Goal: Task Accomplishment & Management: Manage account settings

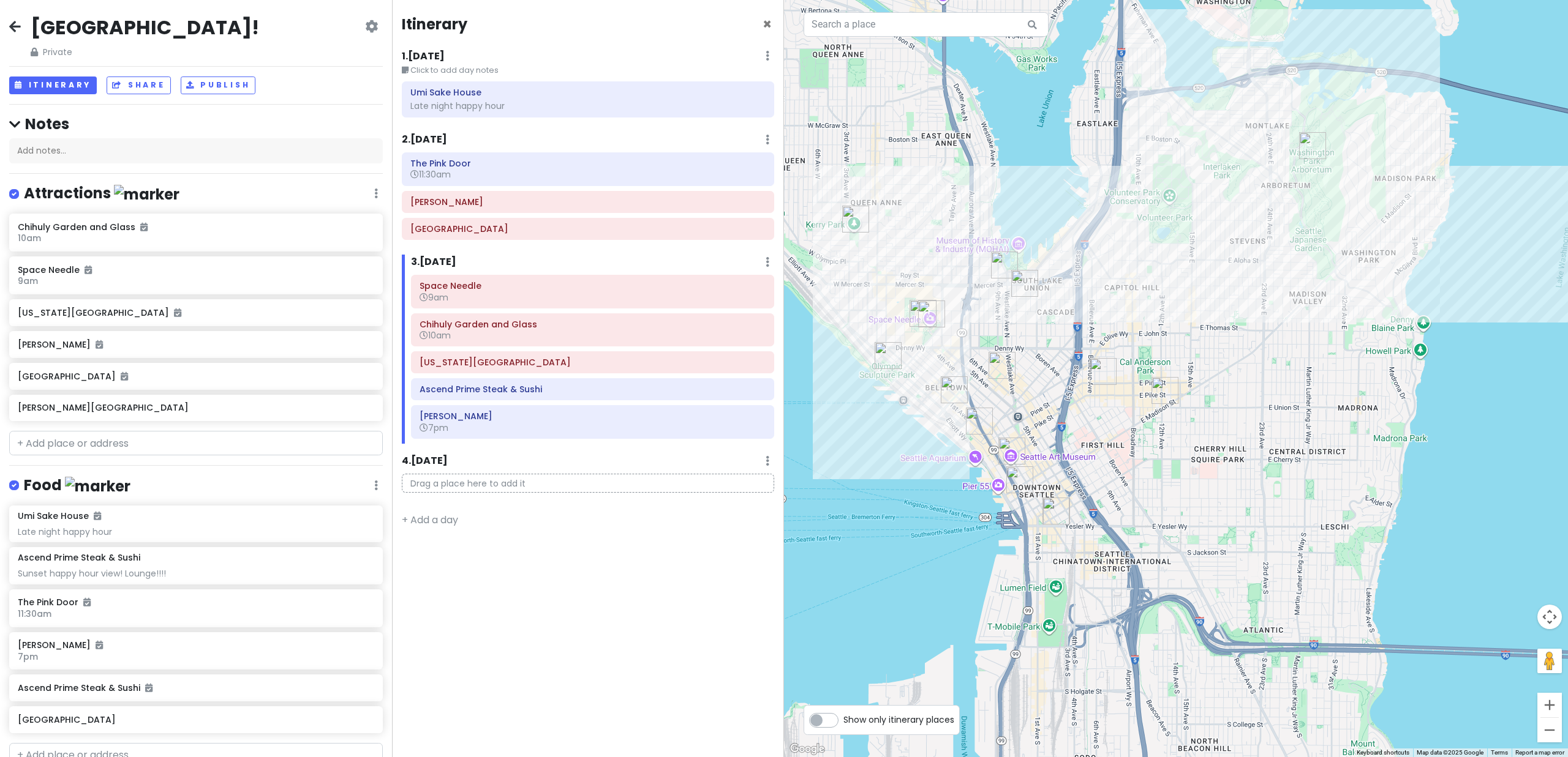
scroll to position [1, 0]
click at [1165, 389] on img "Tavern Law" at bounding box center [1165, 390] width 27 height 27
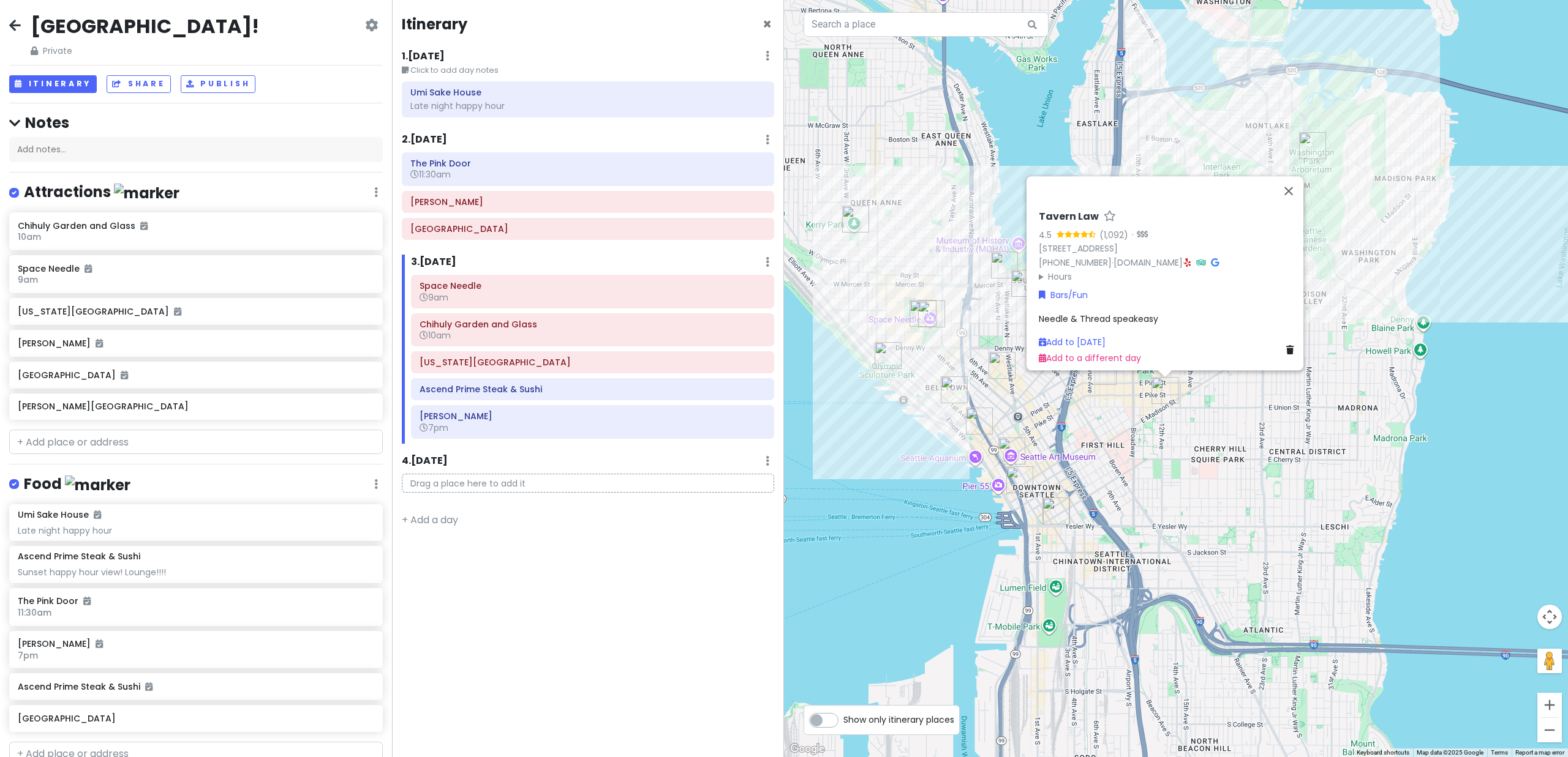
click at [1116, 424] on div "Tavern Law 4.5 (1,092) · 1406 12th Ave, Seattle, WA 98122, USA (206) 322-9734 ·…" at bounding box center [1177, 378] width 784 height 757
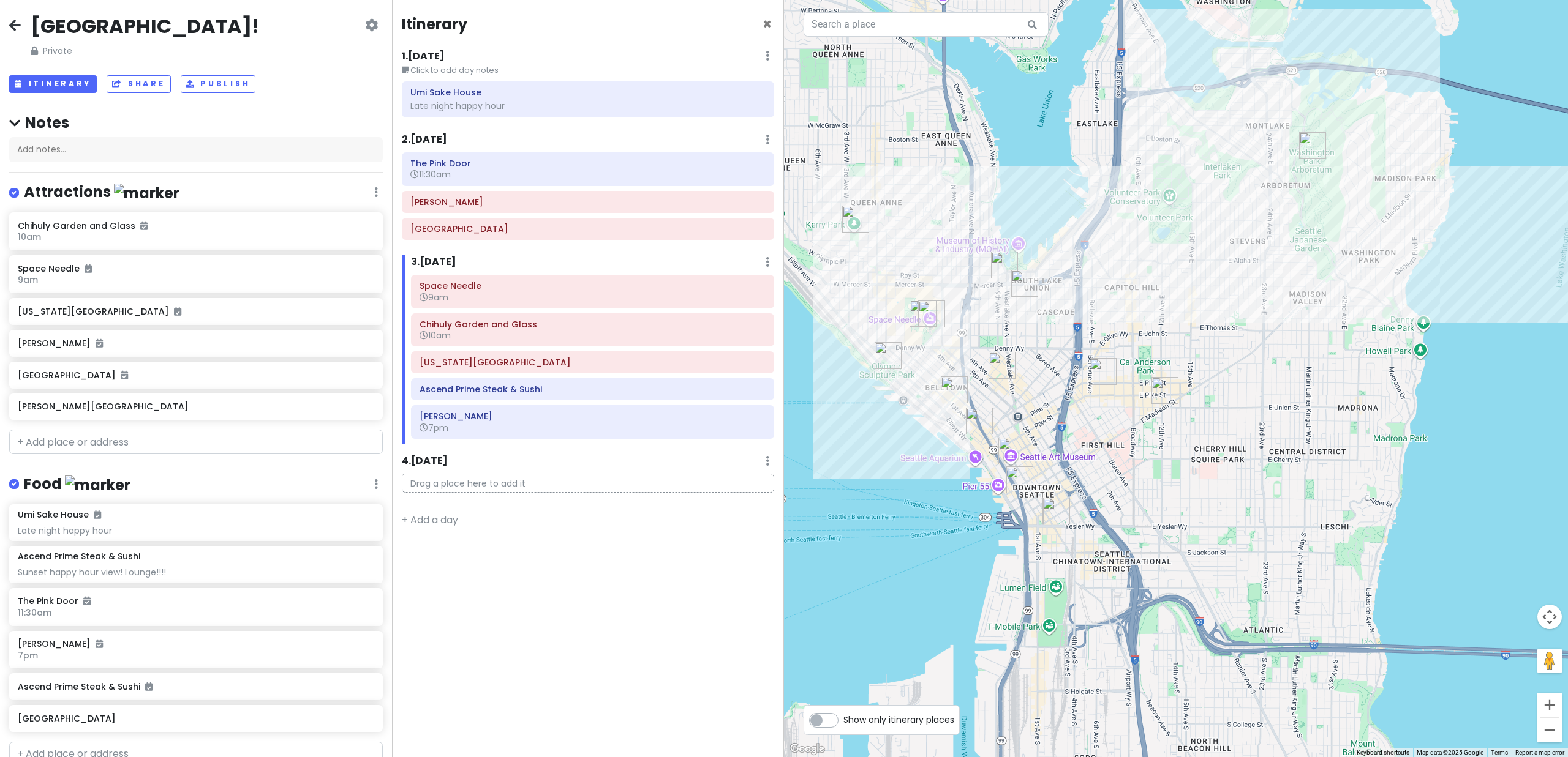
click at [1095, 370] on img "Raygun Lounge" at bounding box center [1103, 372] width 27 height 27
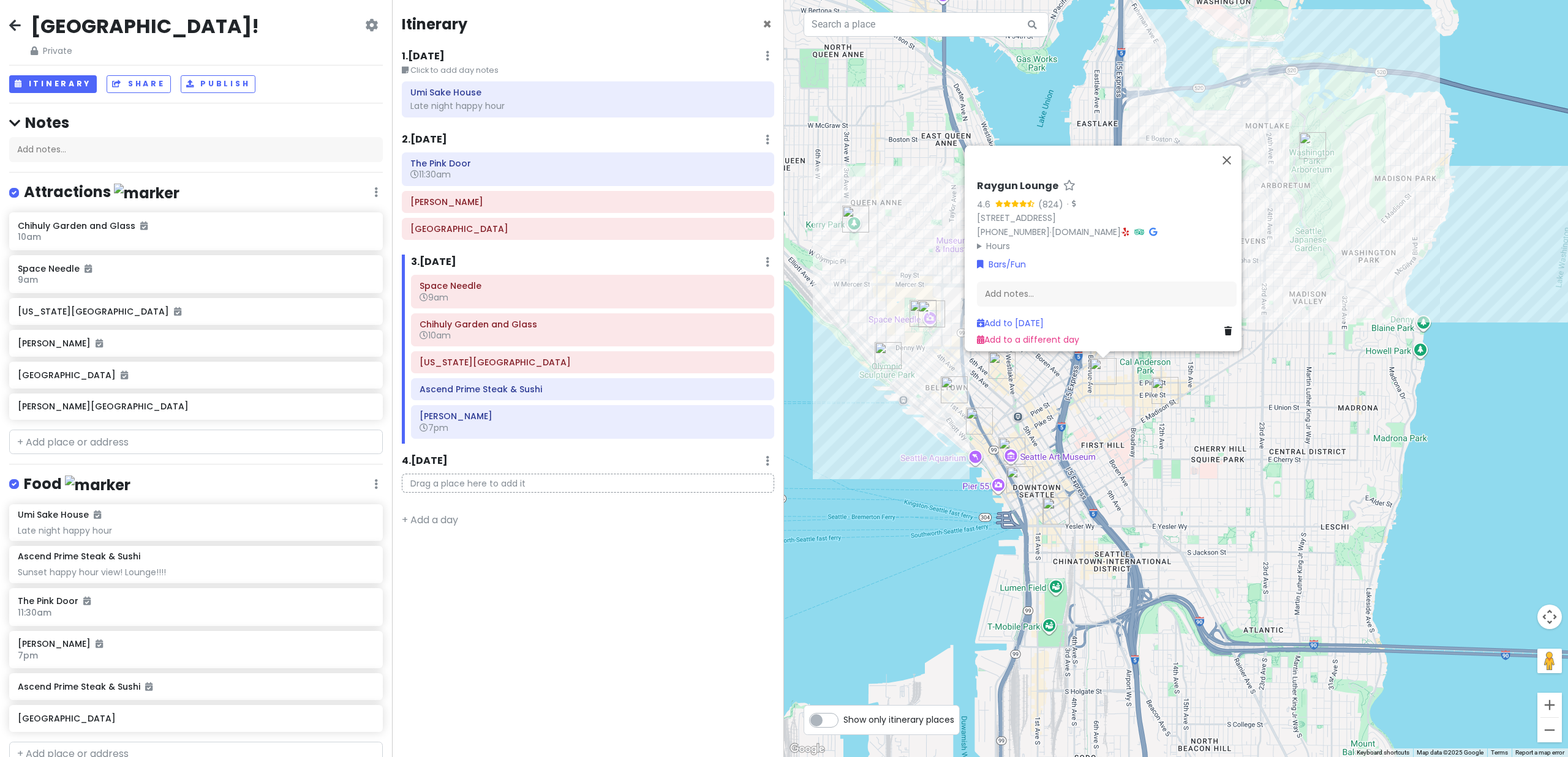
click at [1137, 413] on div "Raygun Lounge 4.6 (824) · 501 E Pine St, Seattle, WA 98122, USA (206) 812-2521 …" at bounding box center [1177, 378] width 784 height 757
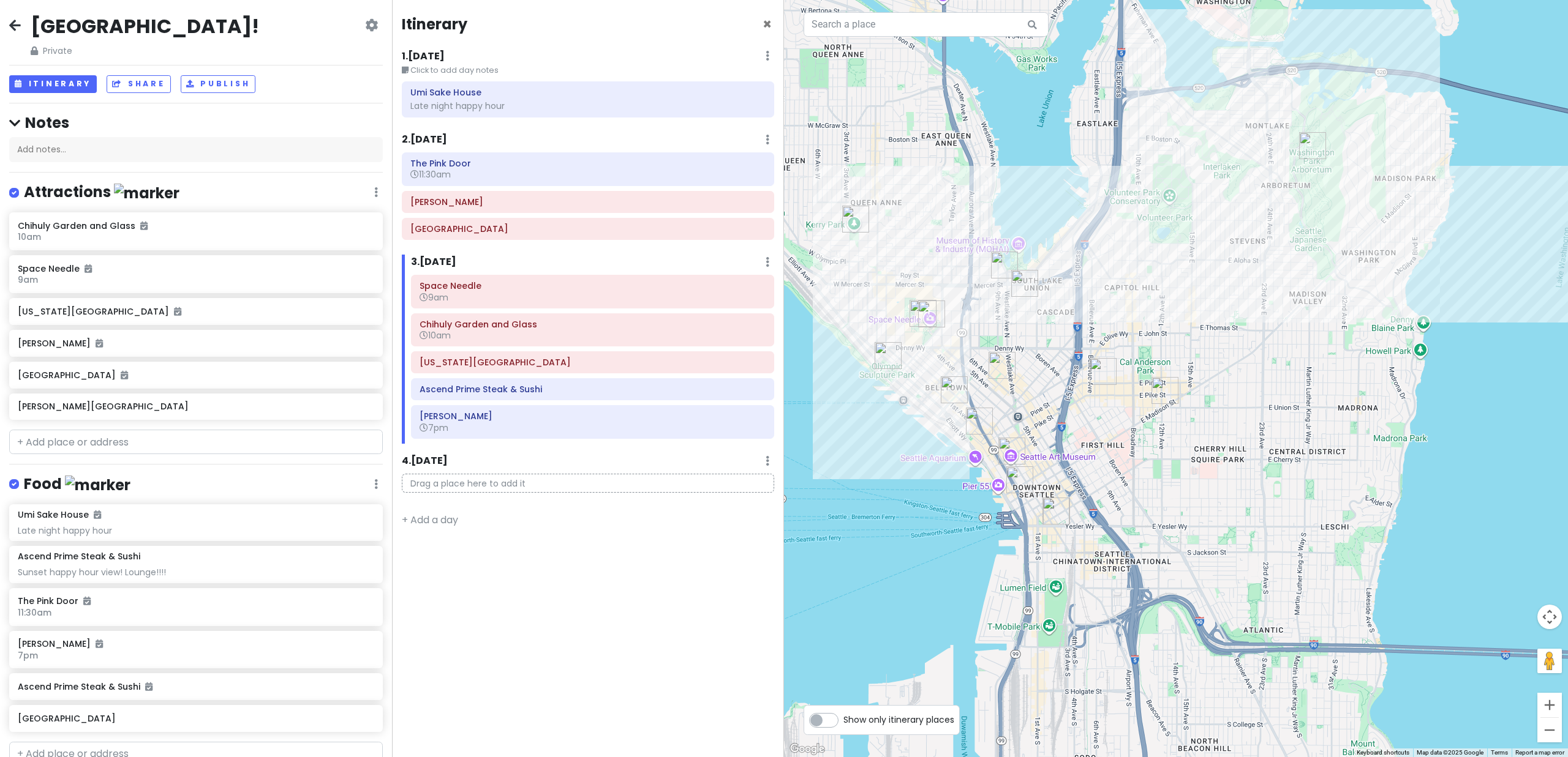
click at [1025, 284] on img "Bar Moxy" at bounding box center [1025, 284] width 27 height 27
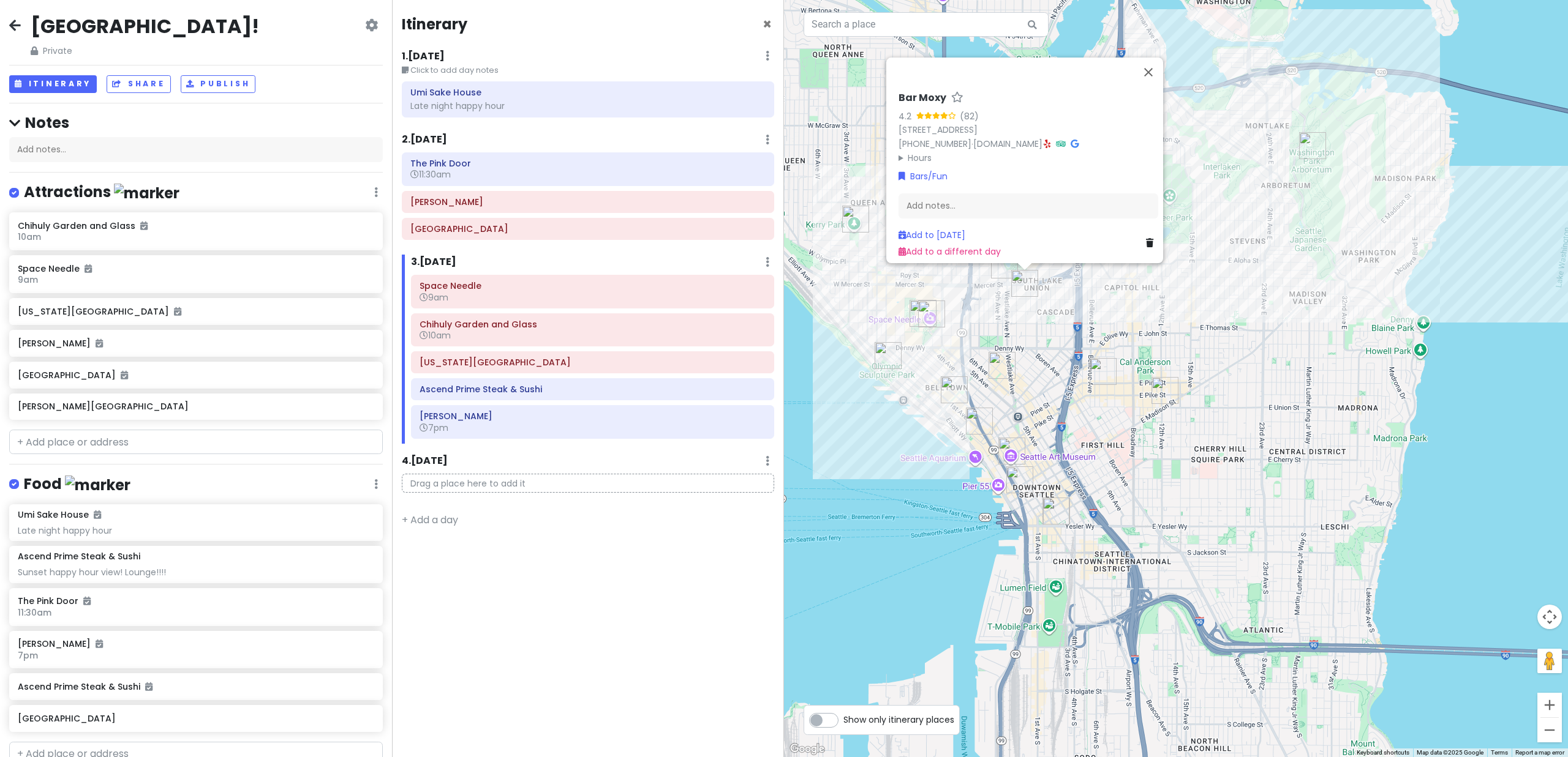
click at [1048, 140] on icon at bounding box center [1047, 144] width 7 height 8
click at [1098, 370] on img "Raygun Lounge" at bounding box center [1103, 372] width 27 height 27
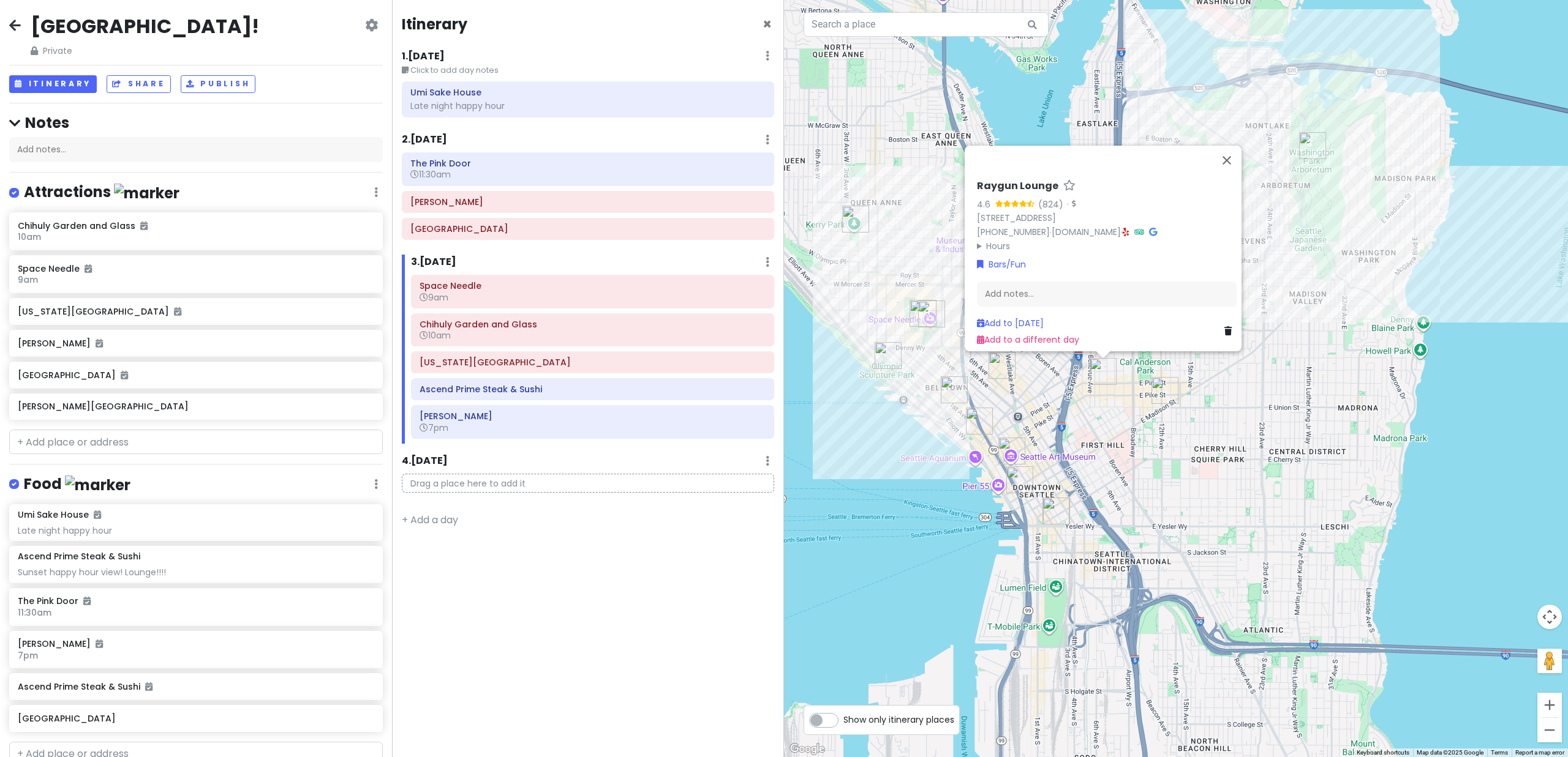
click at [1161, 381] on img "Tavern Law" at bounding box center [1165, 390] width 27 height 27
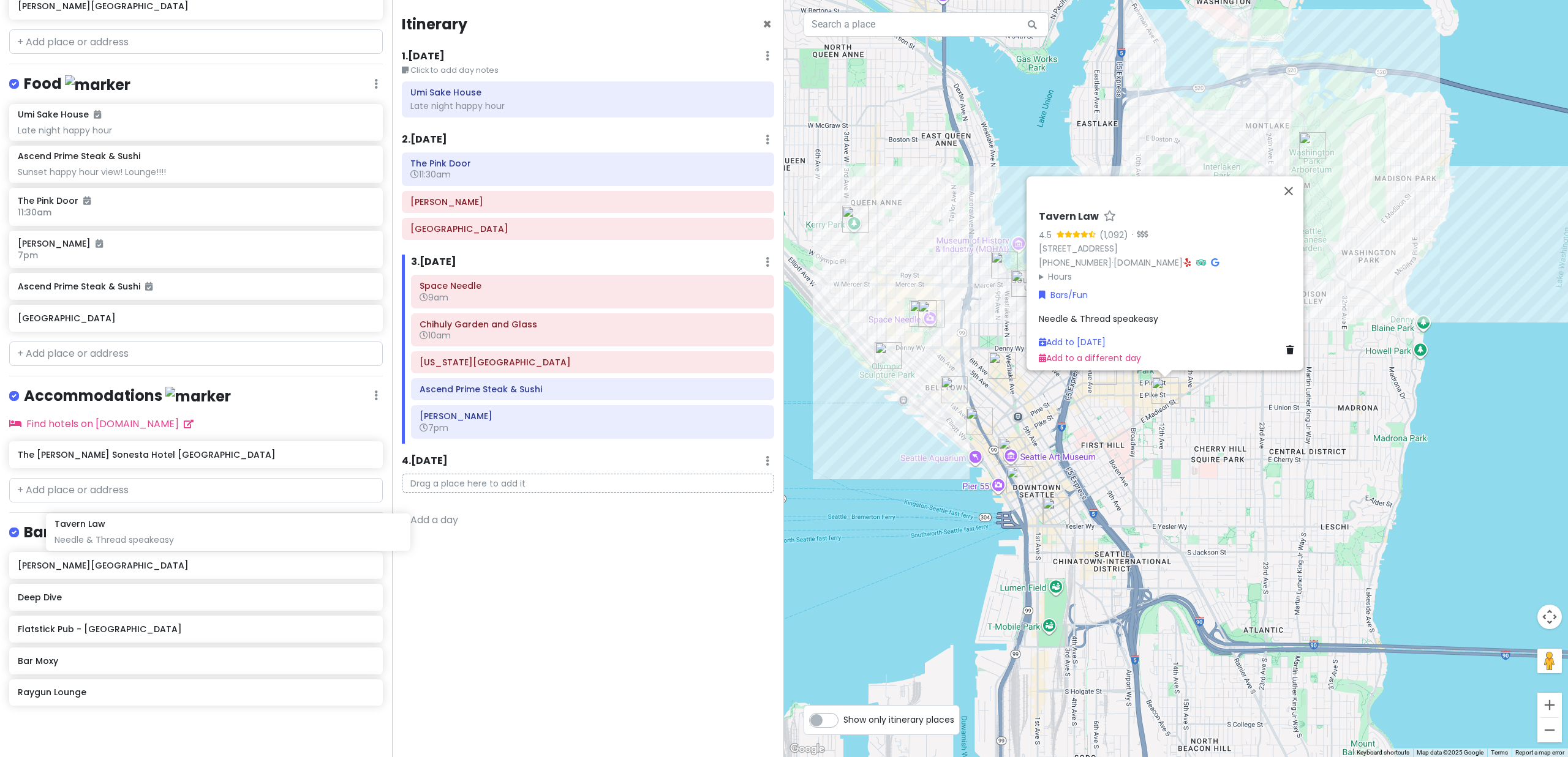
scroll to position [402, 0]
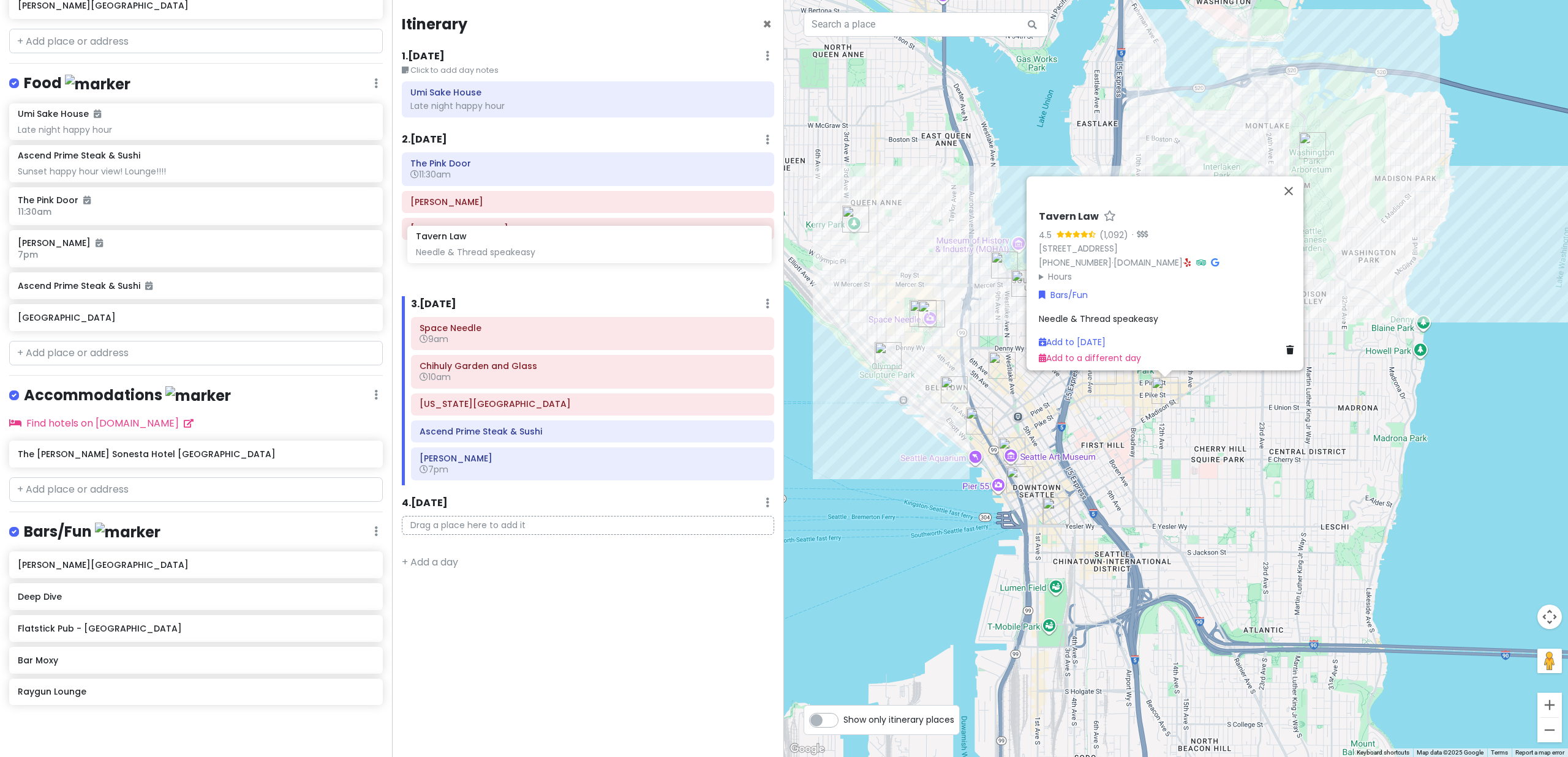
drag, startPoint x: 184, startPoint y: 571, endPoint x: 582, endPoint y: 250, distance: 511.3
click at [582, 250] on div "Seattle! Private Change Dates Make a Copy Delete Trip Go Pro ⚡️ Give Feedback 💡…" at bounding box center [784, 378] width 1568 height 757
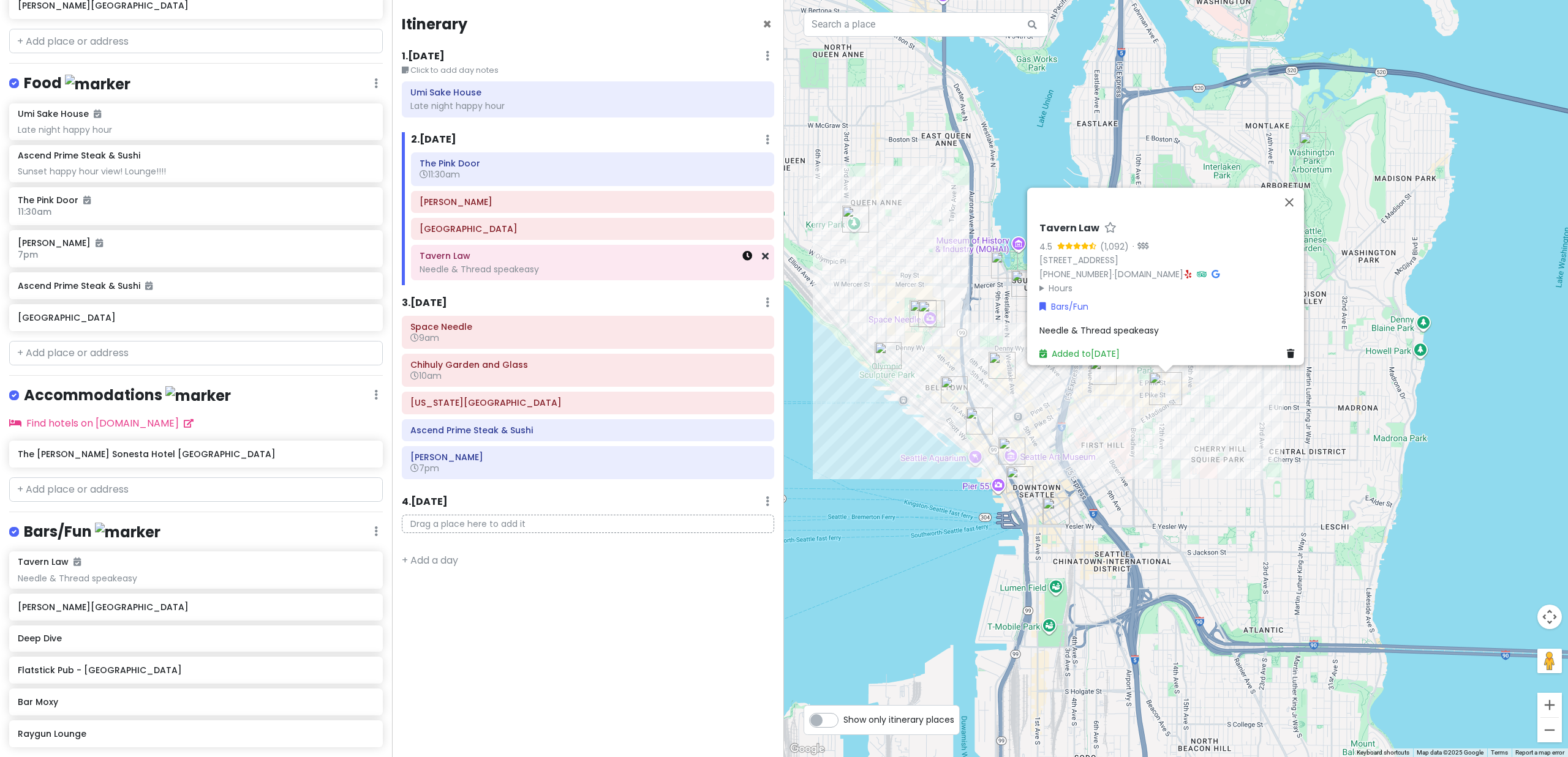
click at [747, 255] on icon at bounding box center [747, 256] width 10 height 10
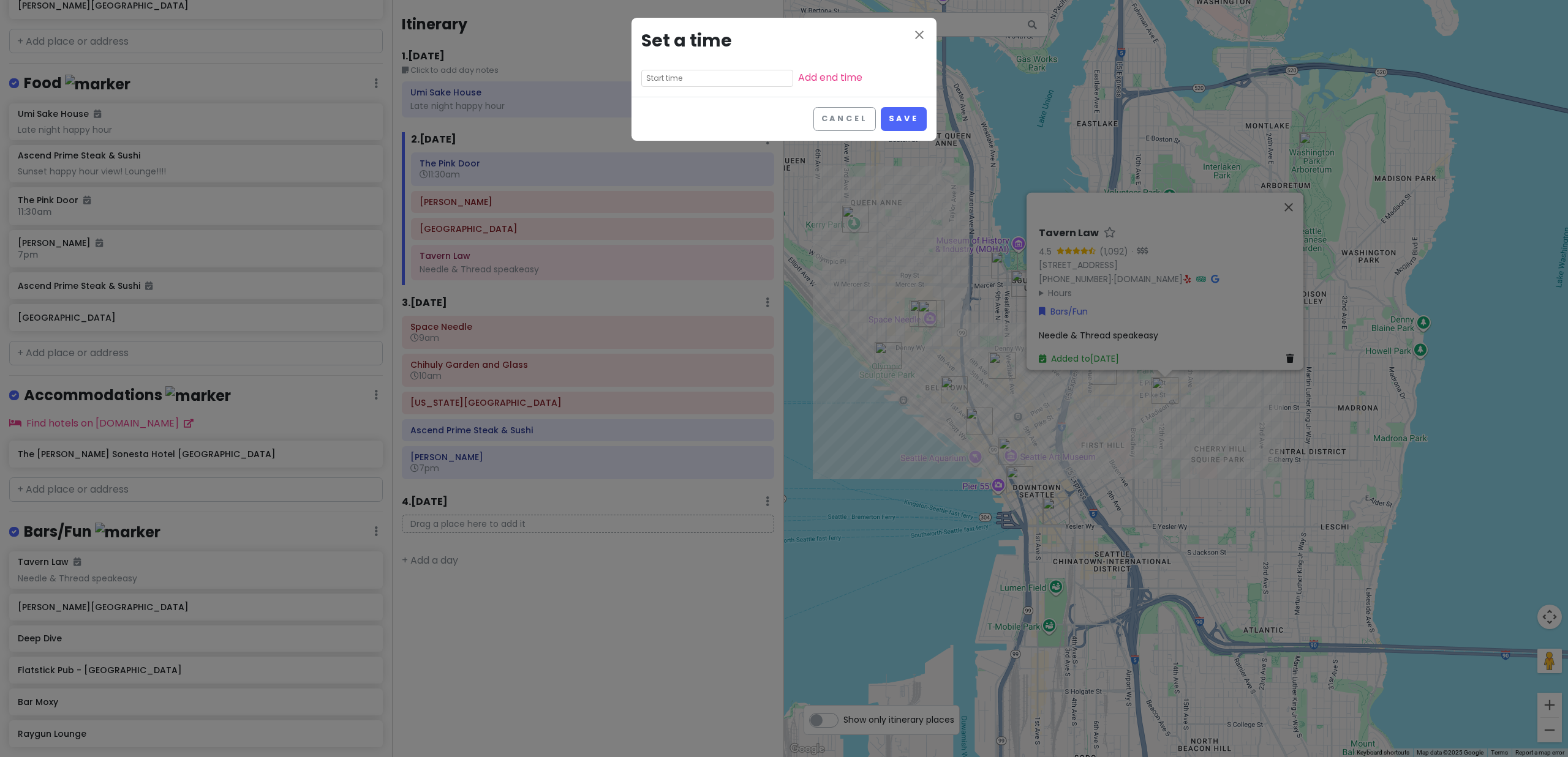
click at [693, 80] on input "text" at bounding box center [717, 78] width 152 height 17
click at [657, 153] on li "10" at bounding box center [659, 155] width 34 height 15
type input "10:55 am"
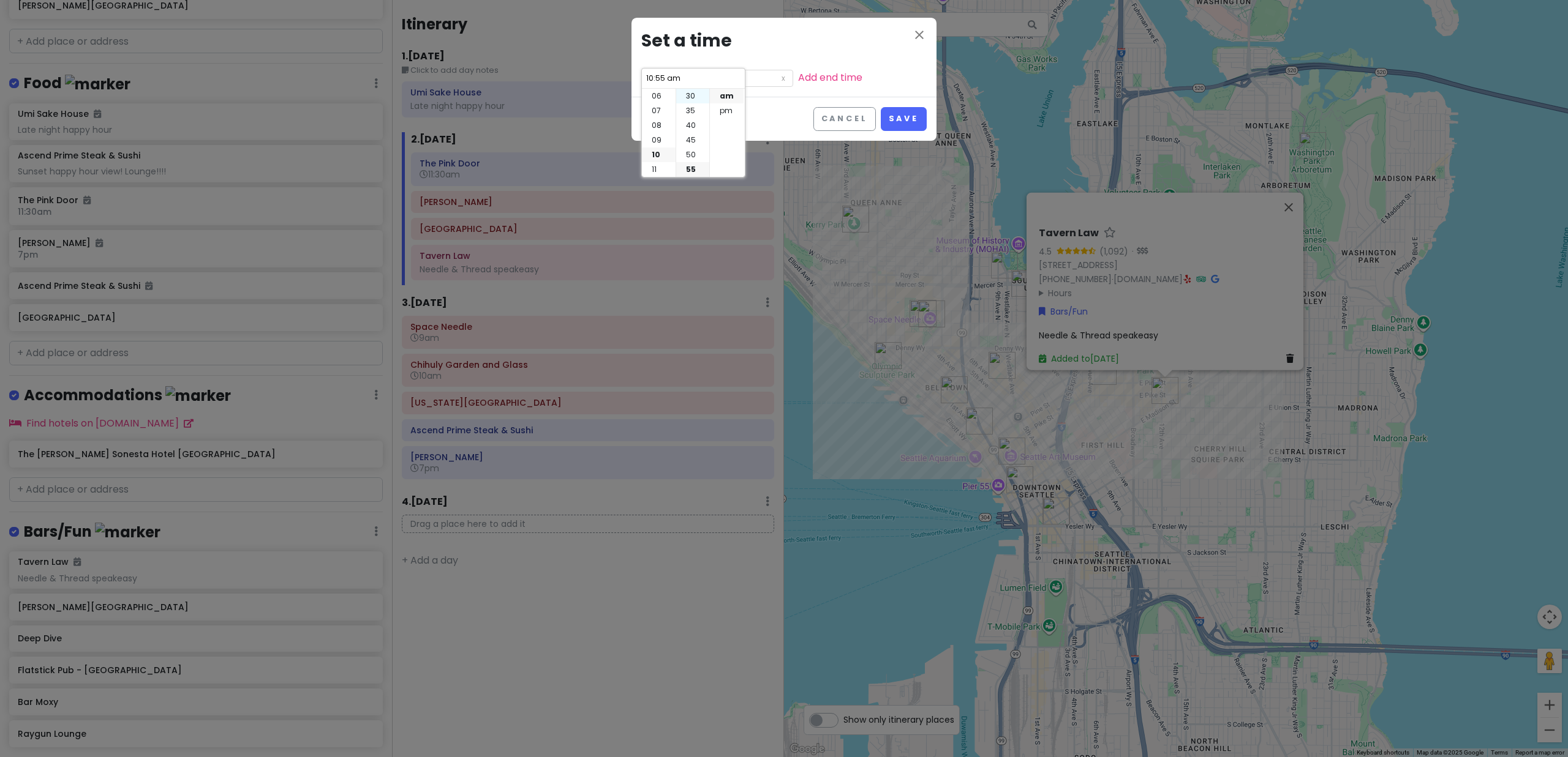
click at [692, 96] on li "30" at bounding box center [693, 96] width 33 height 15
type input "10:30 am"
click at [716, 104] on li "pm" at bounding box center [727, 111] width 34 height 15
type input "10:30 pm"
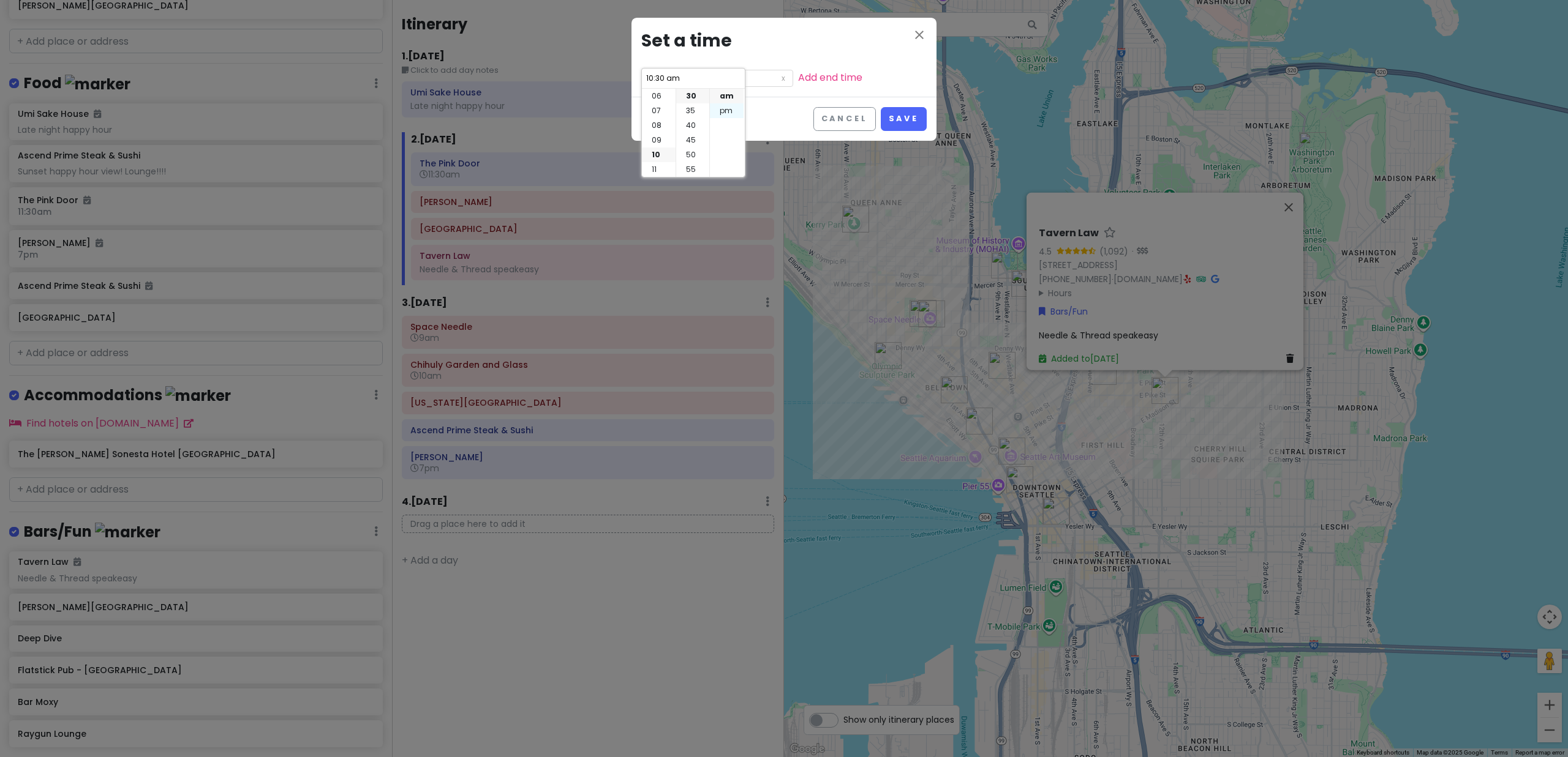
type input "10:30 pm"
click at [897, 120] on button "Save" at bounding box center [903, 119] width 46 height 24
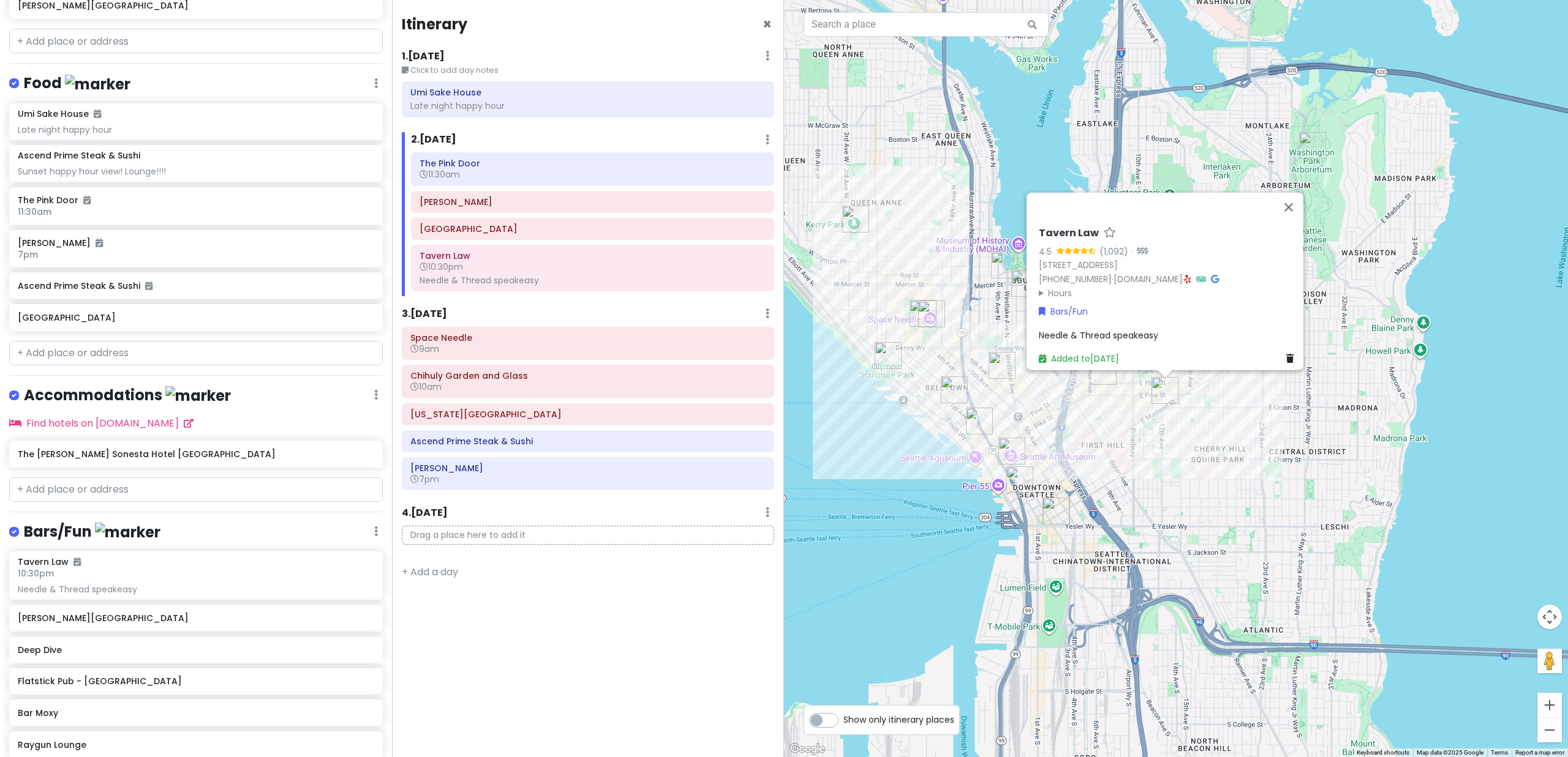
click at [1183, 456] on div "Tavern Law 4.5 (1,092) · 1406 12th Ave, Seattle, WA 98122, USA (206) 322-9734 ·…" at bounding box center [1177, 378] width 784 height 757
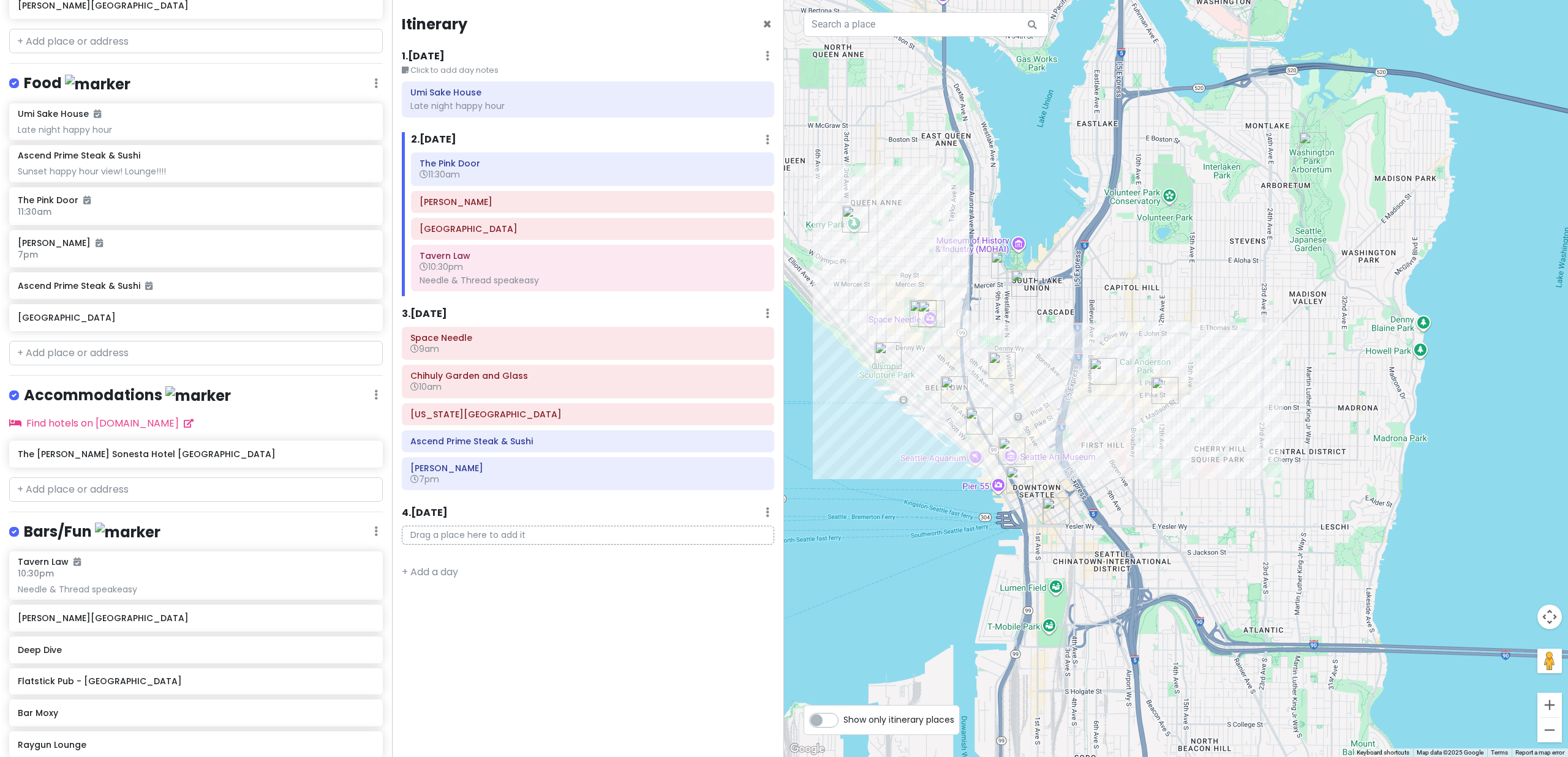
click at [1102, 370] on img "Raygun Lounge" at bounding box center [1103, 372] width 27 height 27
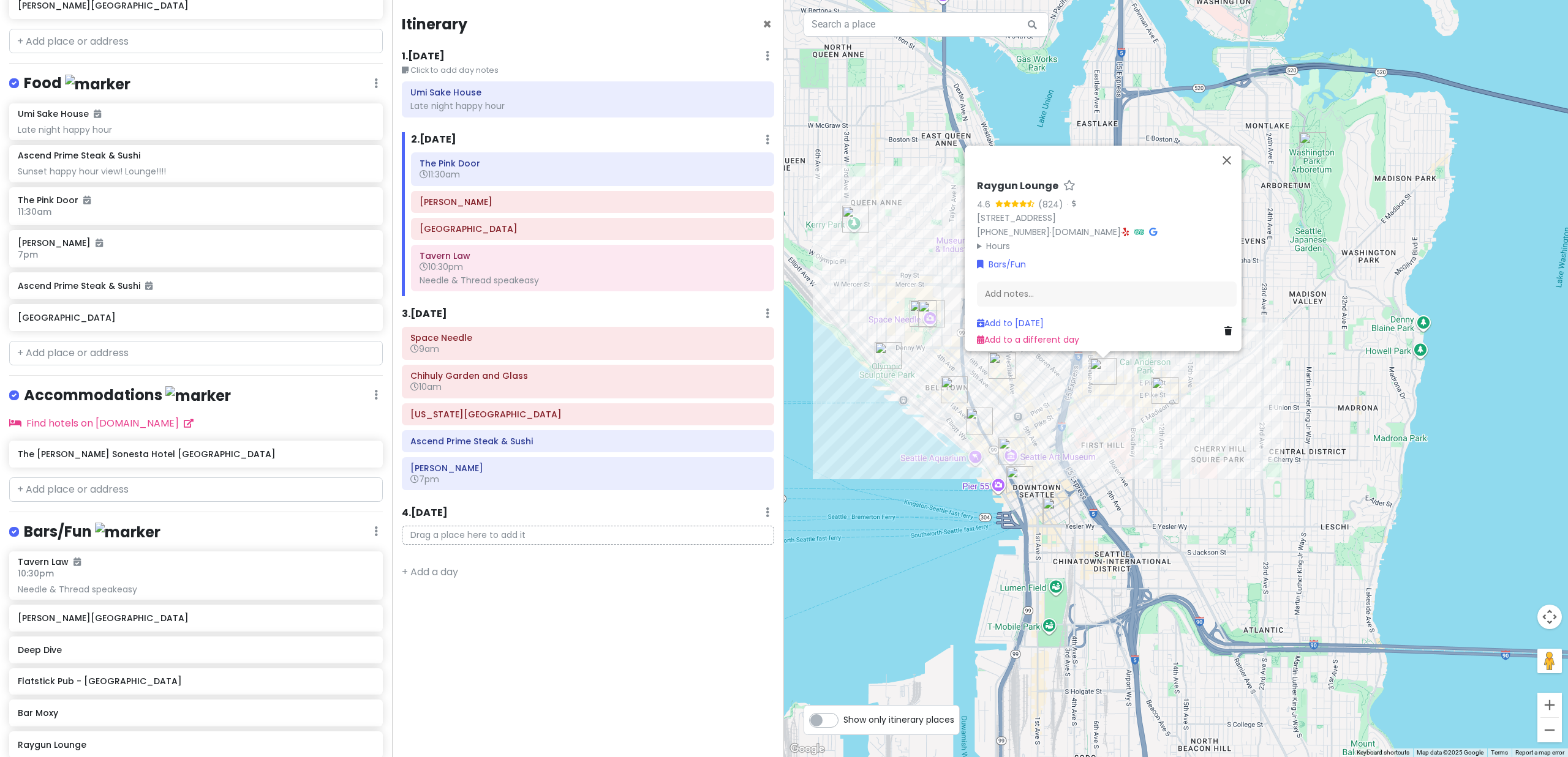
click at [1128, 393] on div "Raygun Lounge 4.6 (824) · 501 E Pine St, Seattle, WA 98122, USA (206) 812-2521 …" at bounding box center [1177, 378] width 784 height 757
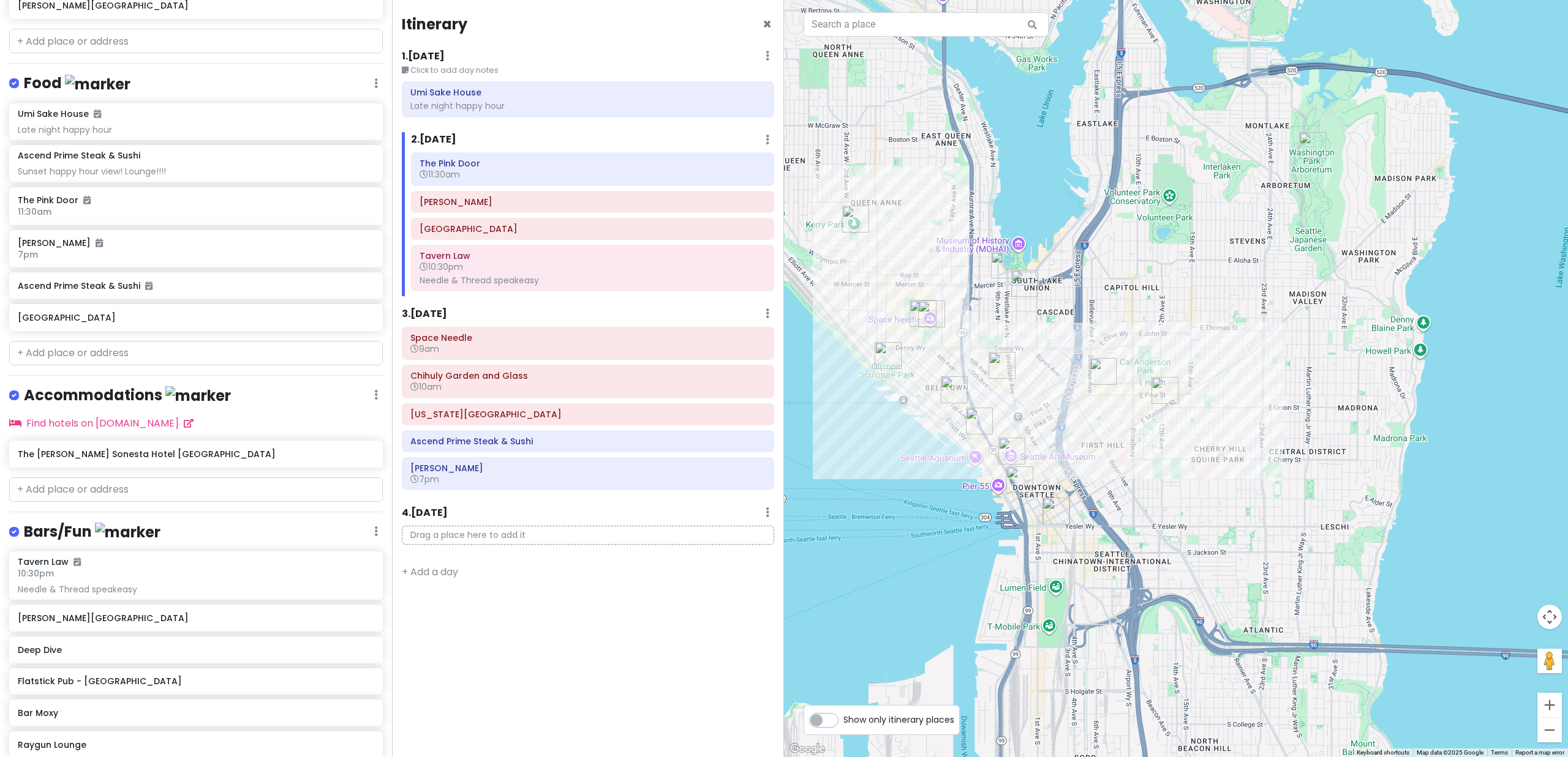
click at [1053, 509] on img "Smith Tower" at bounding box center [1056, 511] width 27 height 27
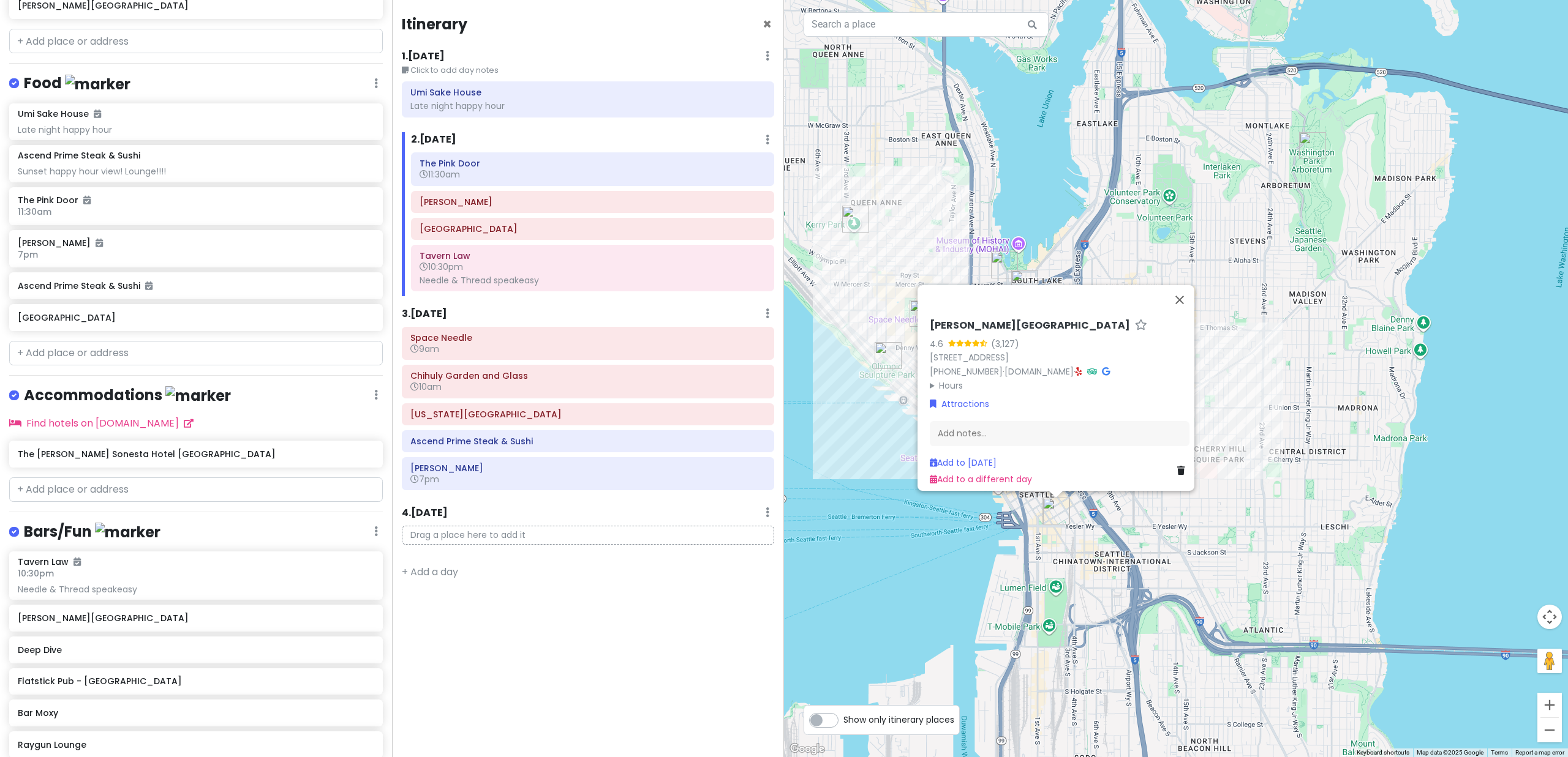
click at [1228, 442] on div "Smith Tower 4.6 (3,127) 506 2nd Ave, Seattle, WA 98104, USA (206) 624-0414 · ww…" at bounding box center [1177, 378] width 784 height 757
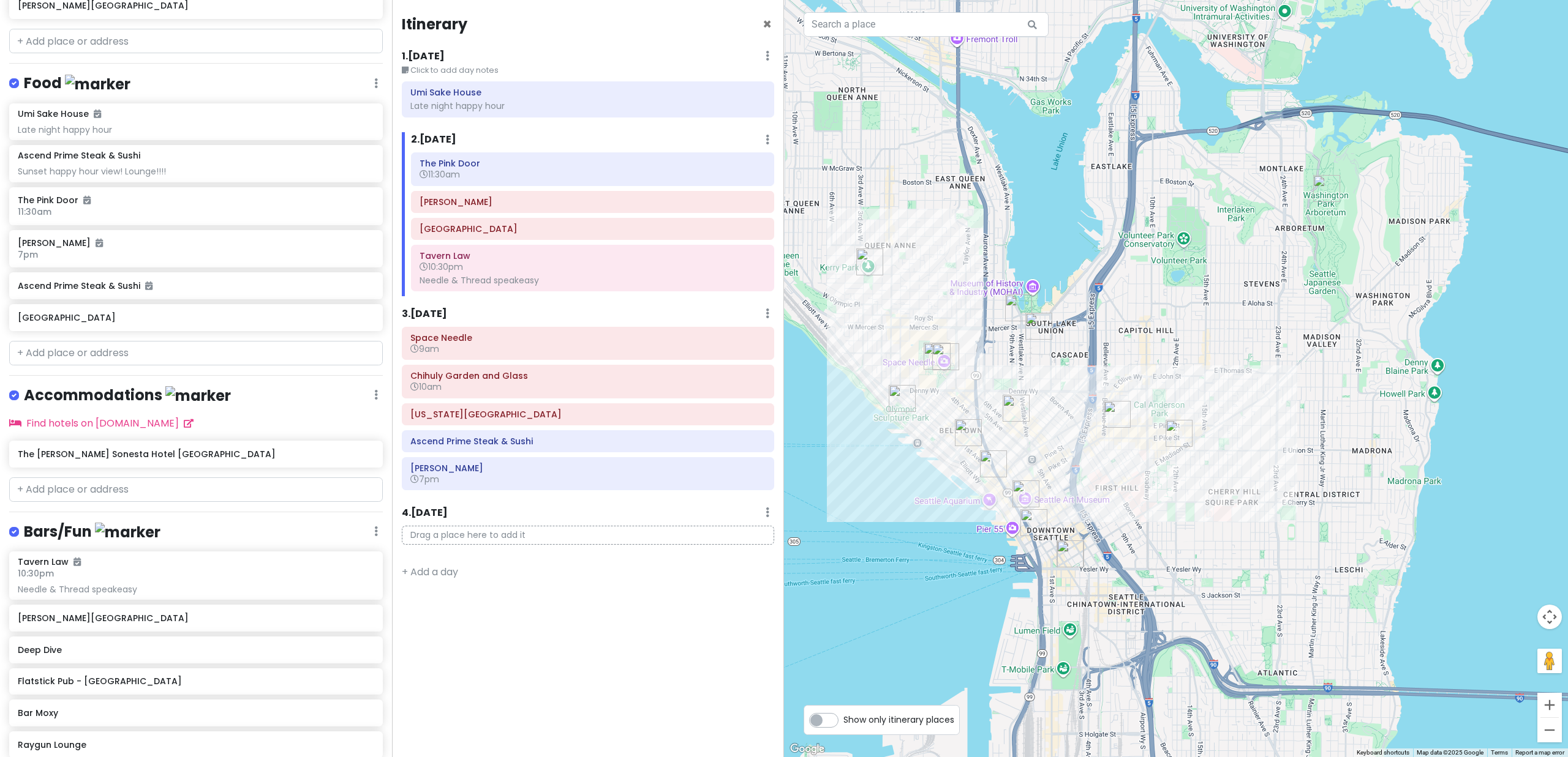
drag, startPoint x: 1466, startPoint y: 194, endPoint x: 1480, endPoint y: 238, distance: 46.2
click at [1480, 238] on div at bounding box center [1177, 378] width 784 height 757
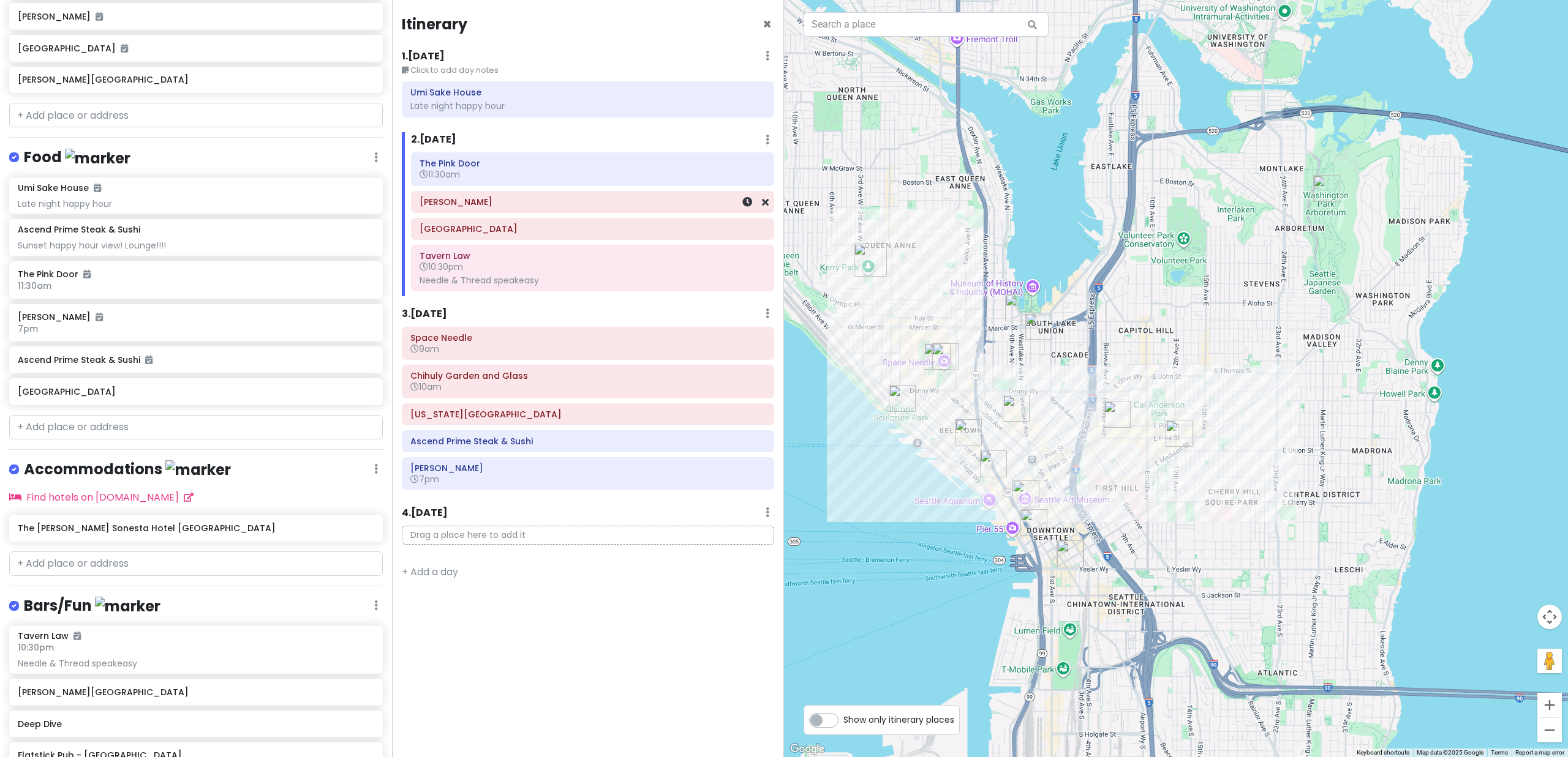
scroll to position [325, 0]
click at [549, 113] on div "Umi Sake House Late night happy hour" at bounding box center [588, 99] width 356 height 31
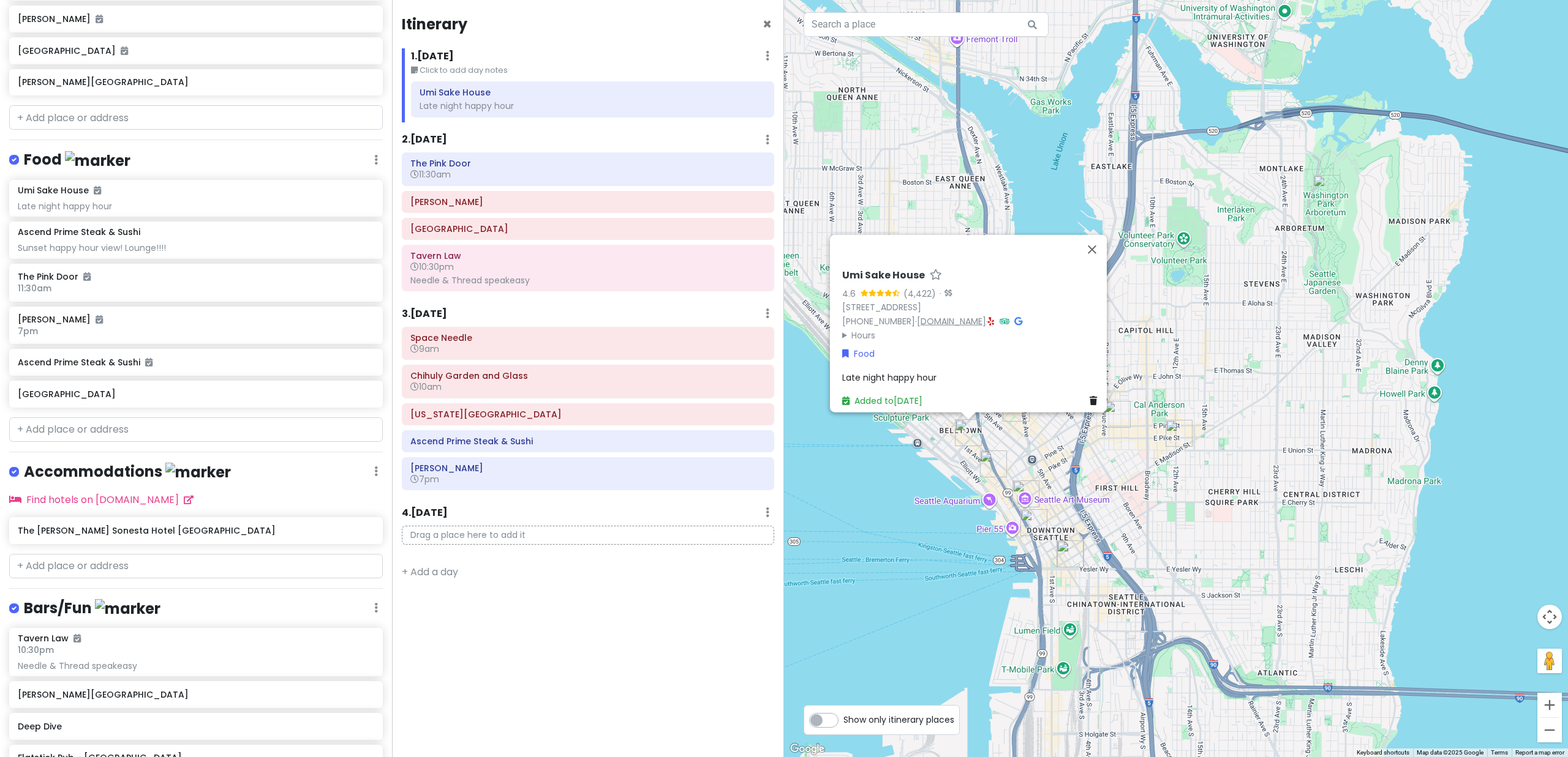
click at [954, 315] on link "www.umisakehouse.com" at bounding box center [951, 321] width 69 height 12
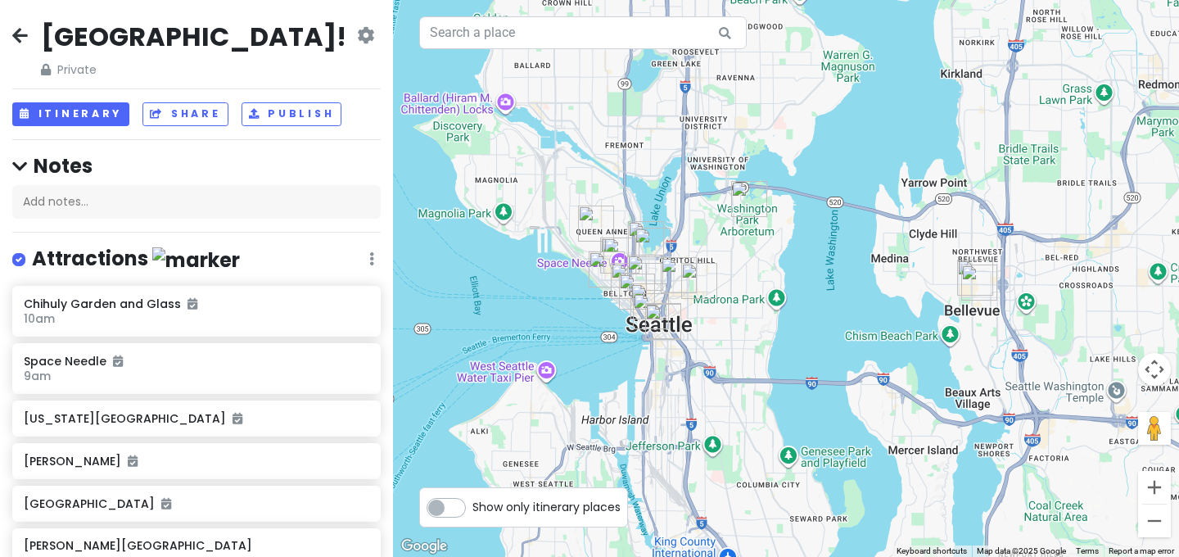
scroll to position [427, 0]
